Goal: Check status: Check status

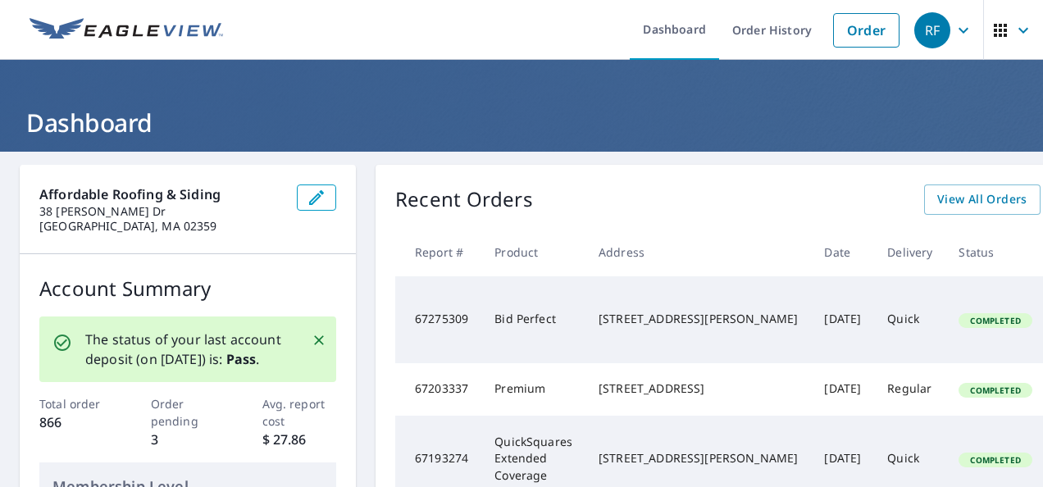
click at [892, 184] on div "Recent Orders View All Orders Start New Order Report # Product Address Date Del…" at bounding box center [785, 453] width 818 height 576
click at [937, 190] on span "View All Orders" at bounding box center [982, 199] width 90 height 21
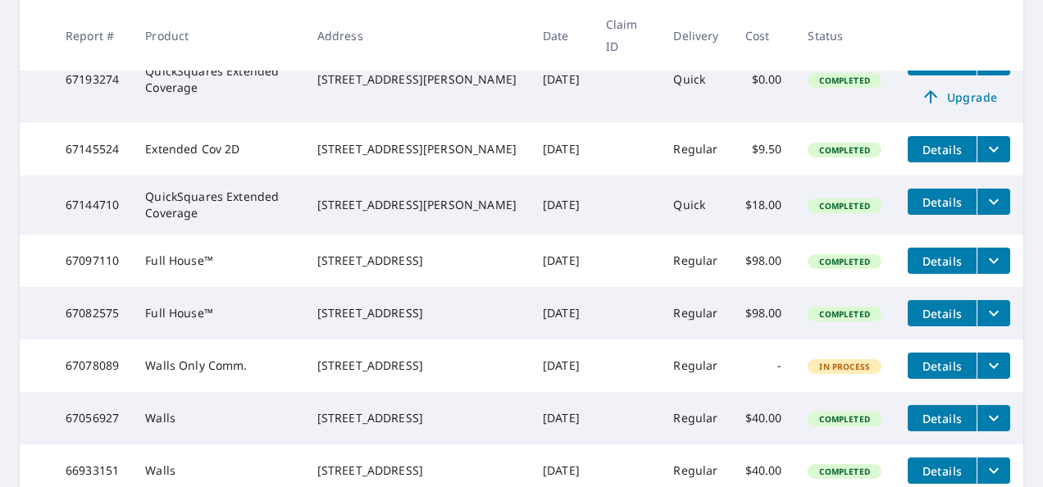
scroll to position [664, 0]
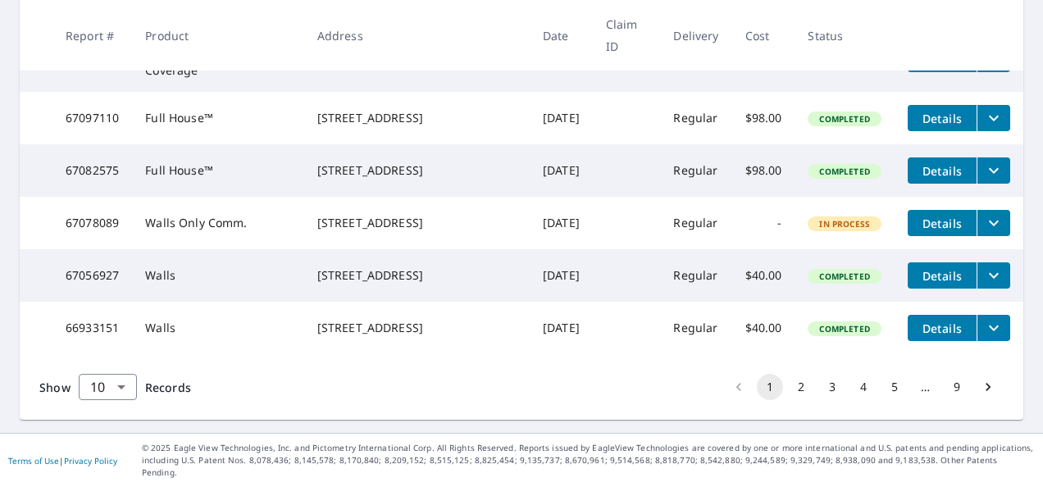
click at [788, 400] on button "2" at bounding box center [801, 387] width 26 height 26
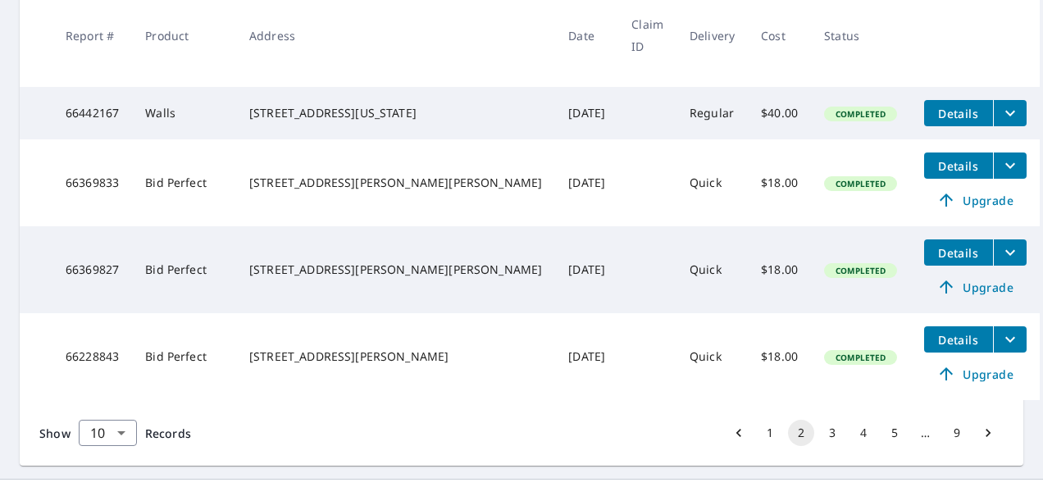
scroll to position [754, 0]
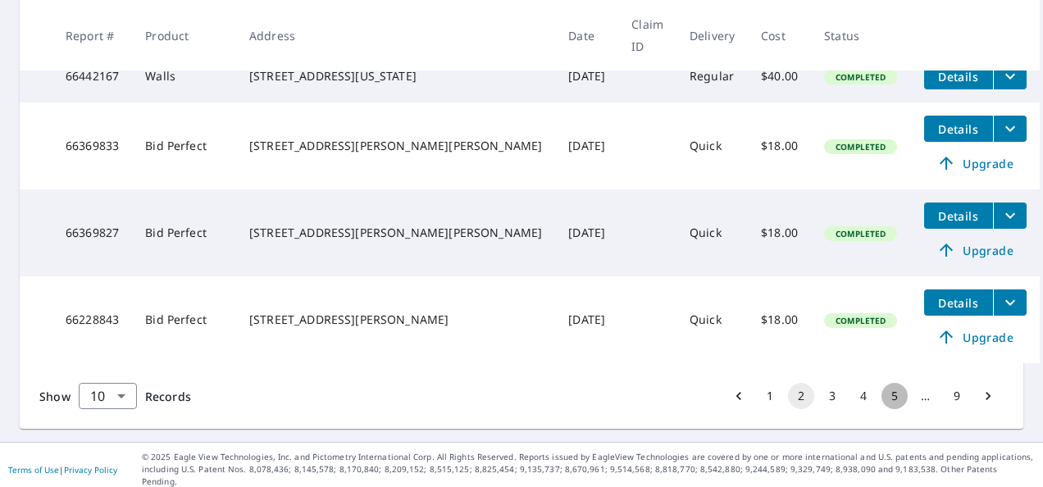
click at [886, 400] on button "5" at bounding box center [895, 396] width 26 height 26
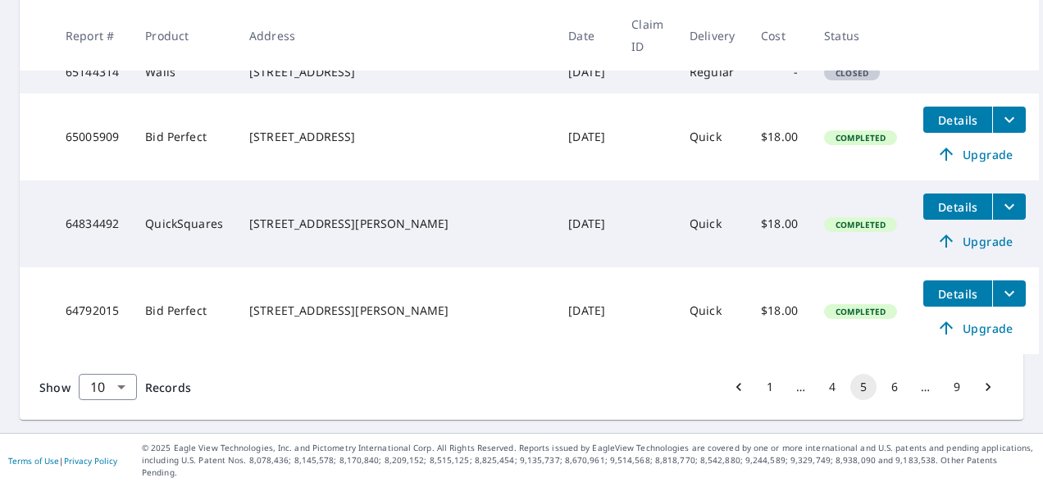
scroll to position [720, 0]
click at [944, 399] on button "9" at bounding box center [957, 387] width 26 height 26
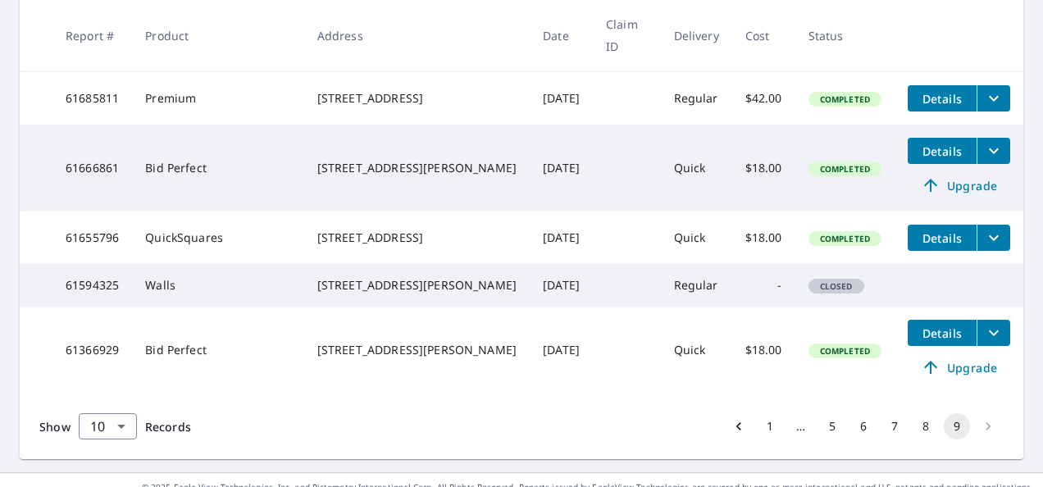
scroll to position [630, 0]
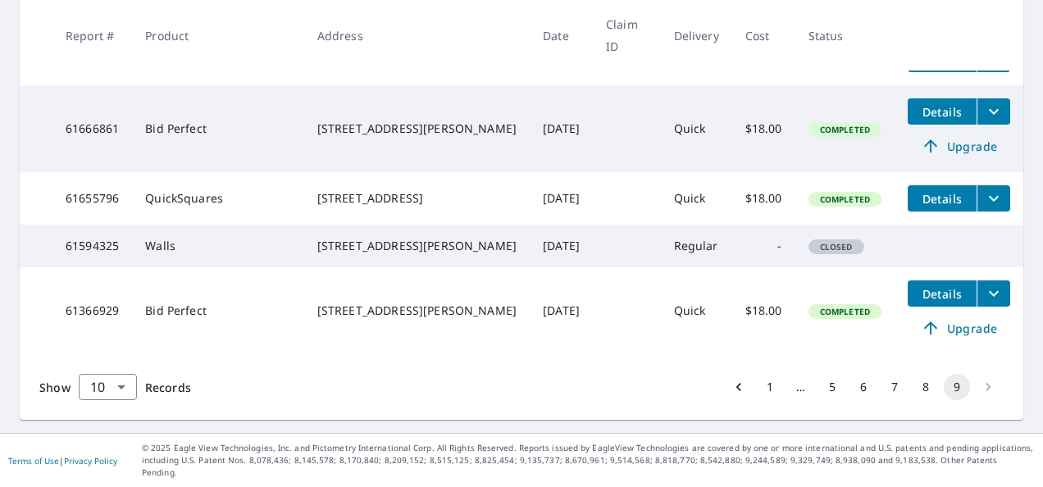
click at [975, 397] on li "pagination navigation" at bounding box center [988, 387] width 31 height 26
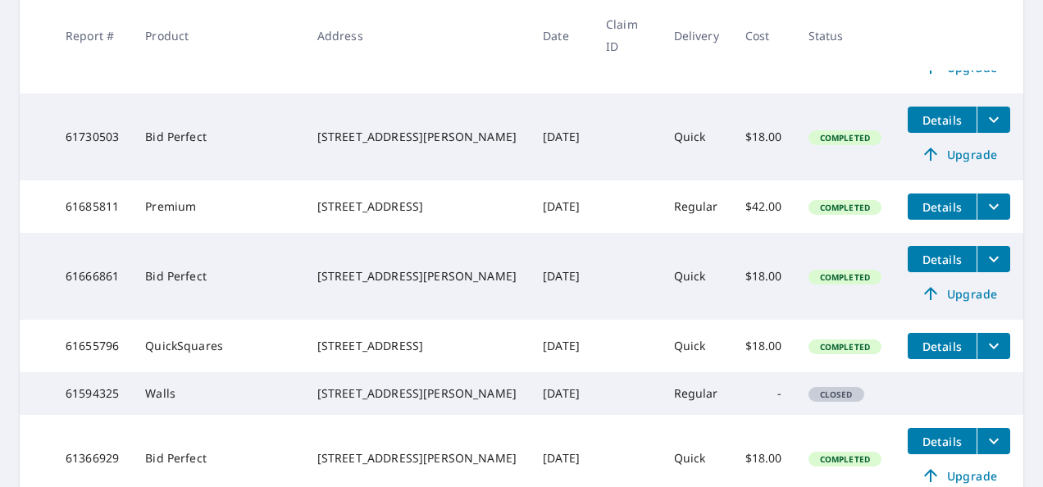
scroll to position [0, 0]
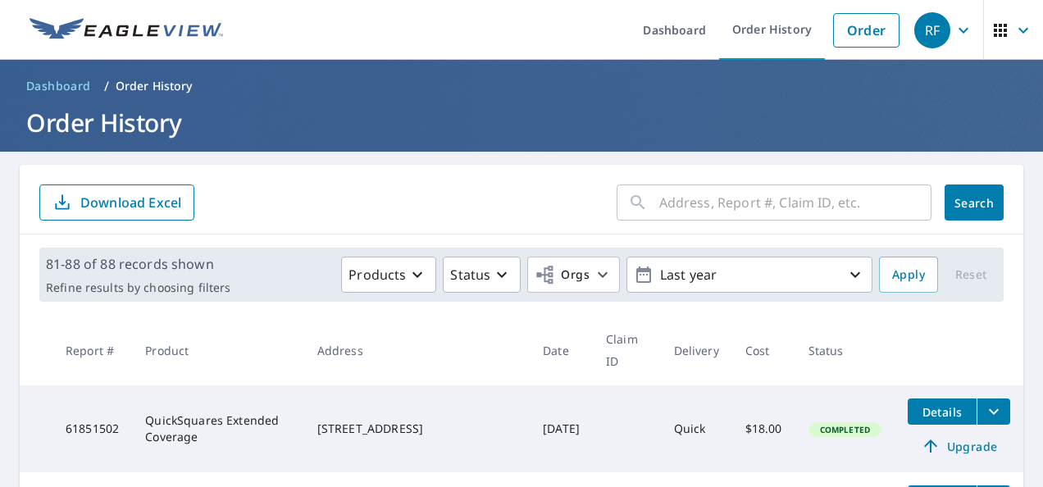
click at [685, 212] on input "text" at bounding box center [795, 203] width 272 height 46
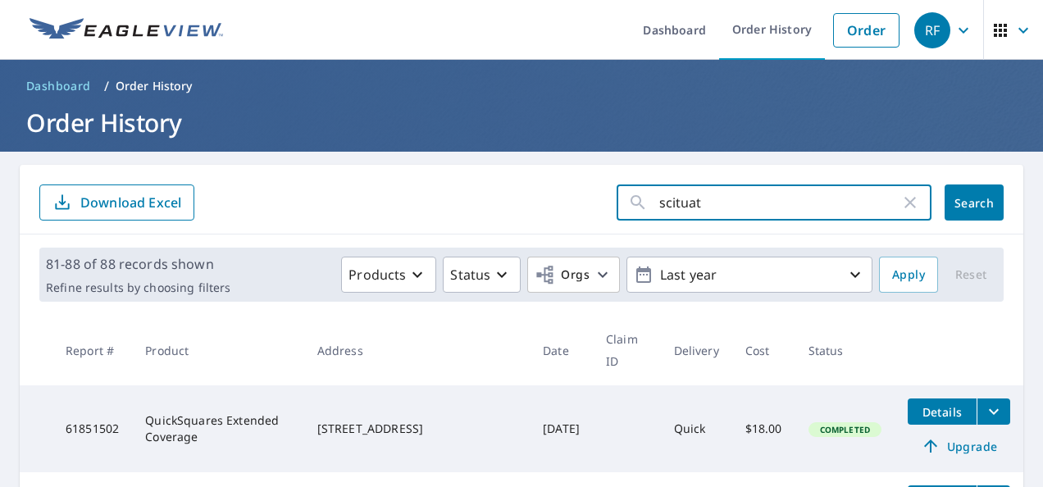
type input "scituate"
click button "Search" at bounding box center [974, 203] width 59 height 36
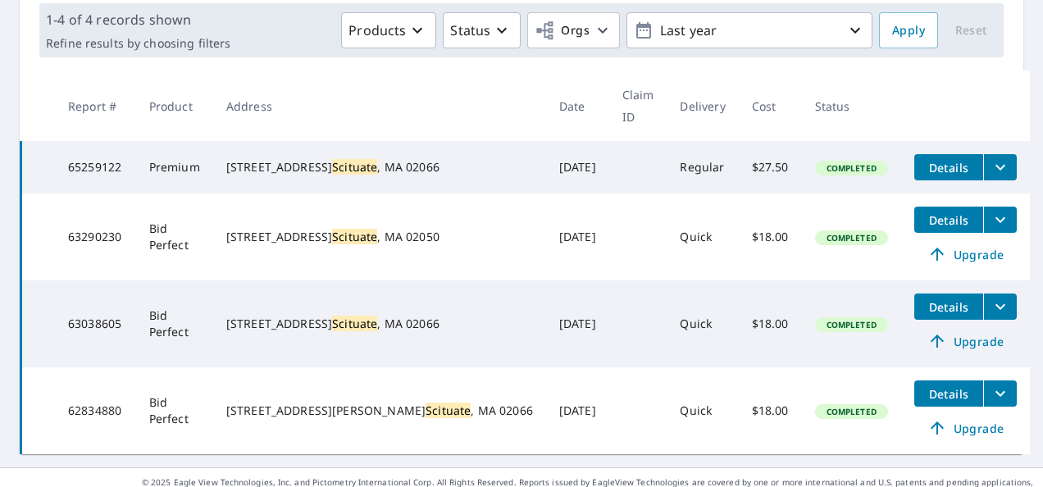
scroll to position [250, 0]
